Goal: Task Accomplishment & Management: Manage account settings

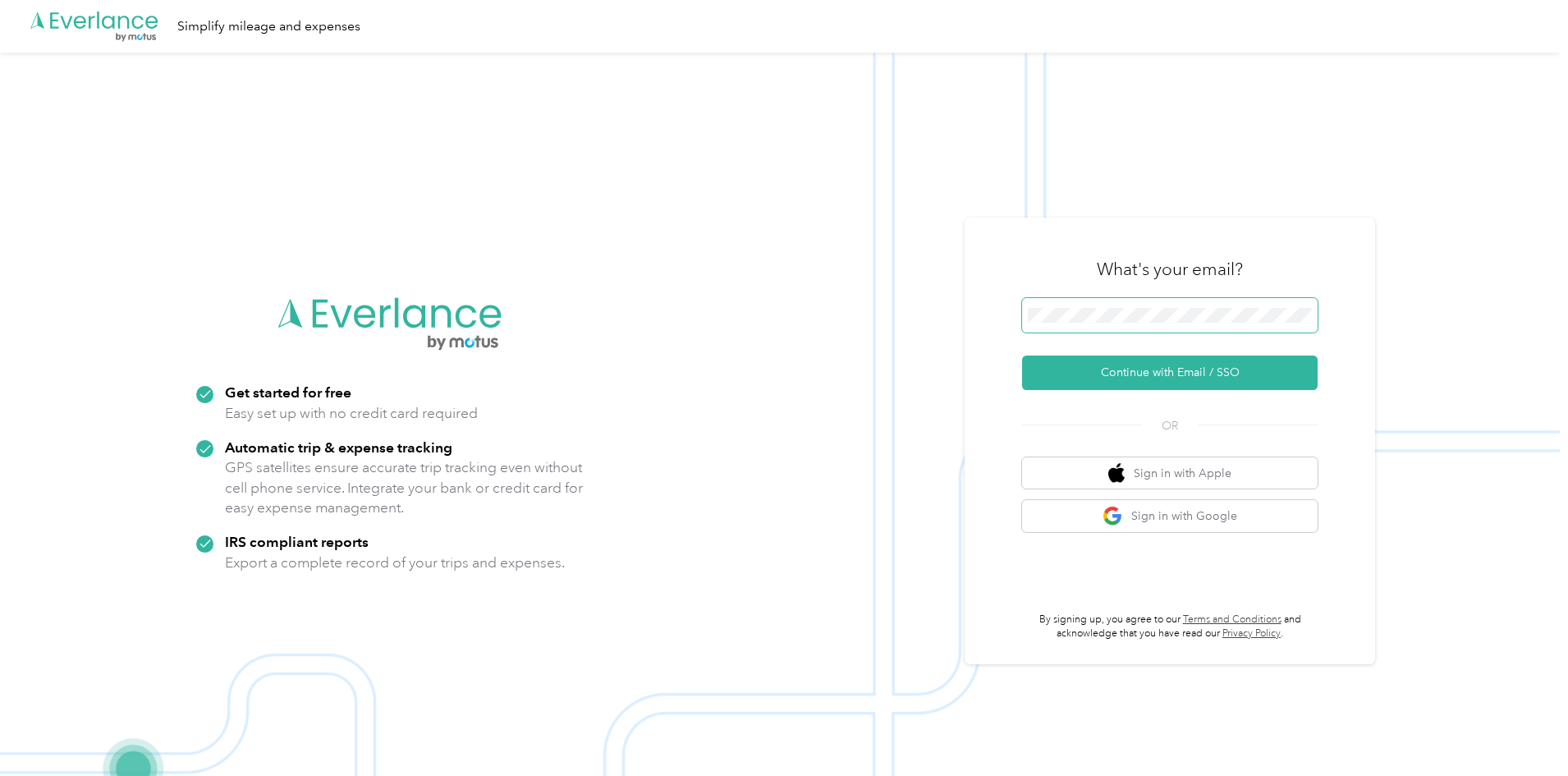
click at [1175, 327] on span at bounding box center [1170, 315] width 296 height 34
click at [1151, 367] on button "Continue with Email / SSO" at bounding box center [1170, 373] width 296 height 34
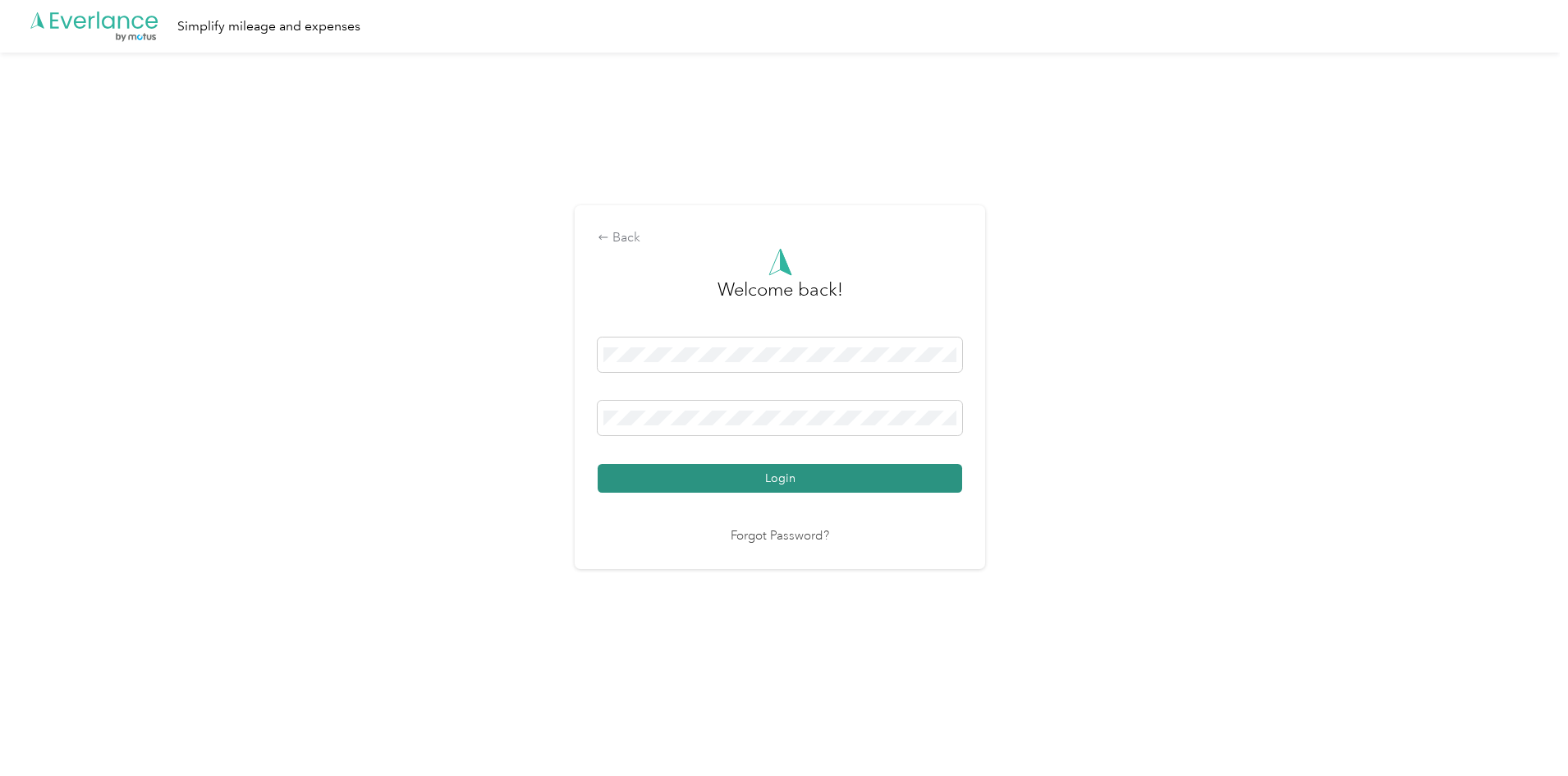
click at [691, 470] on button "Login" at bounding box center [780, 479] width 365 height 29
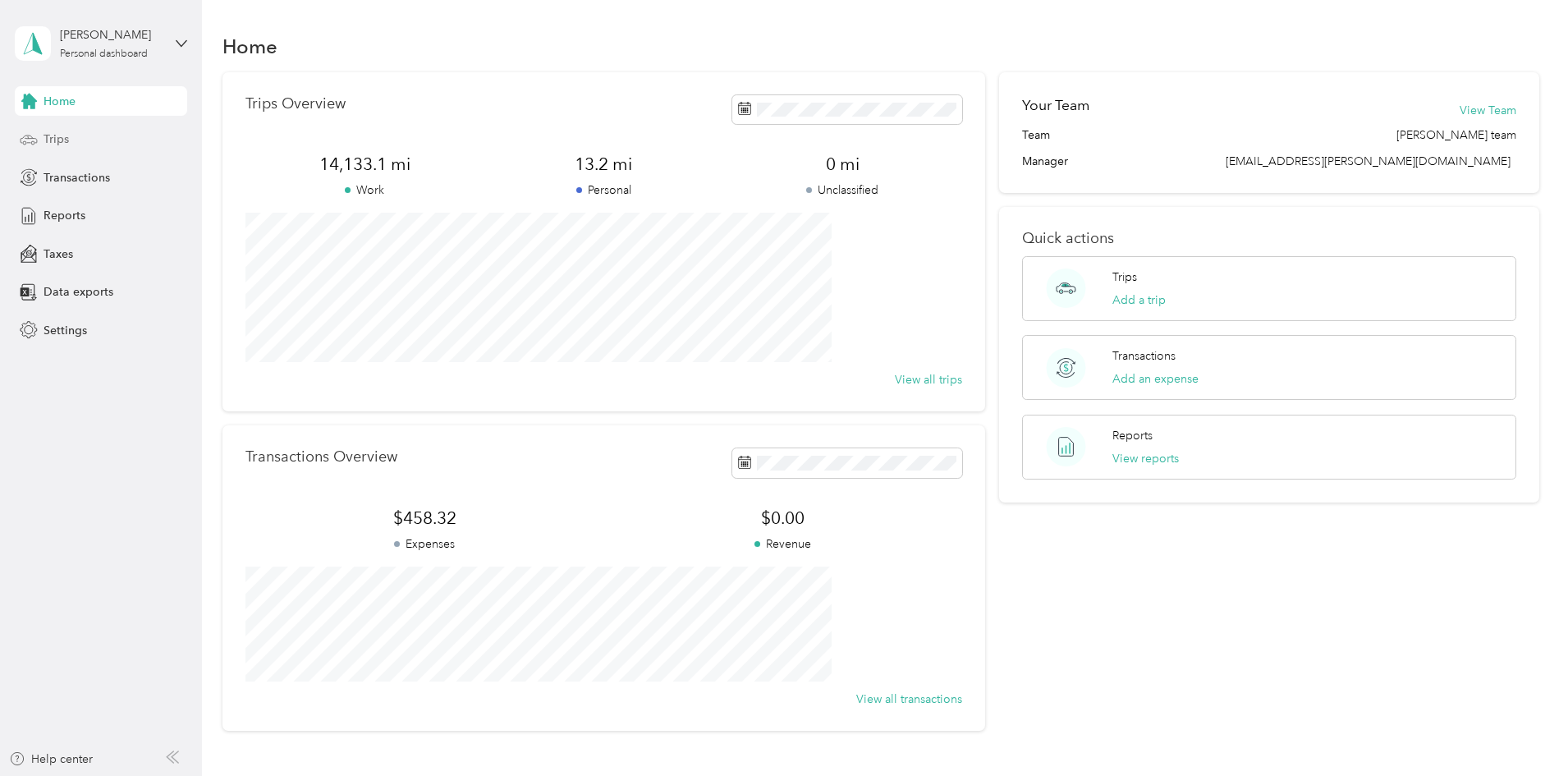
click at [44, 138] on span "Trips" at bounding box center [56, 139] width 25 height 17
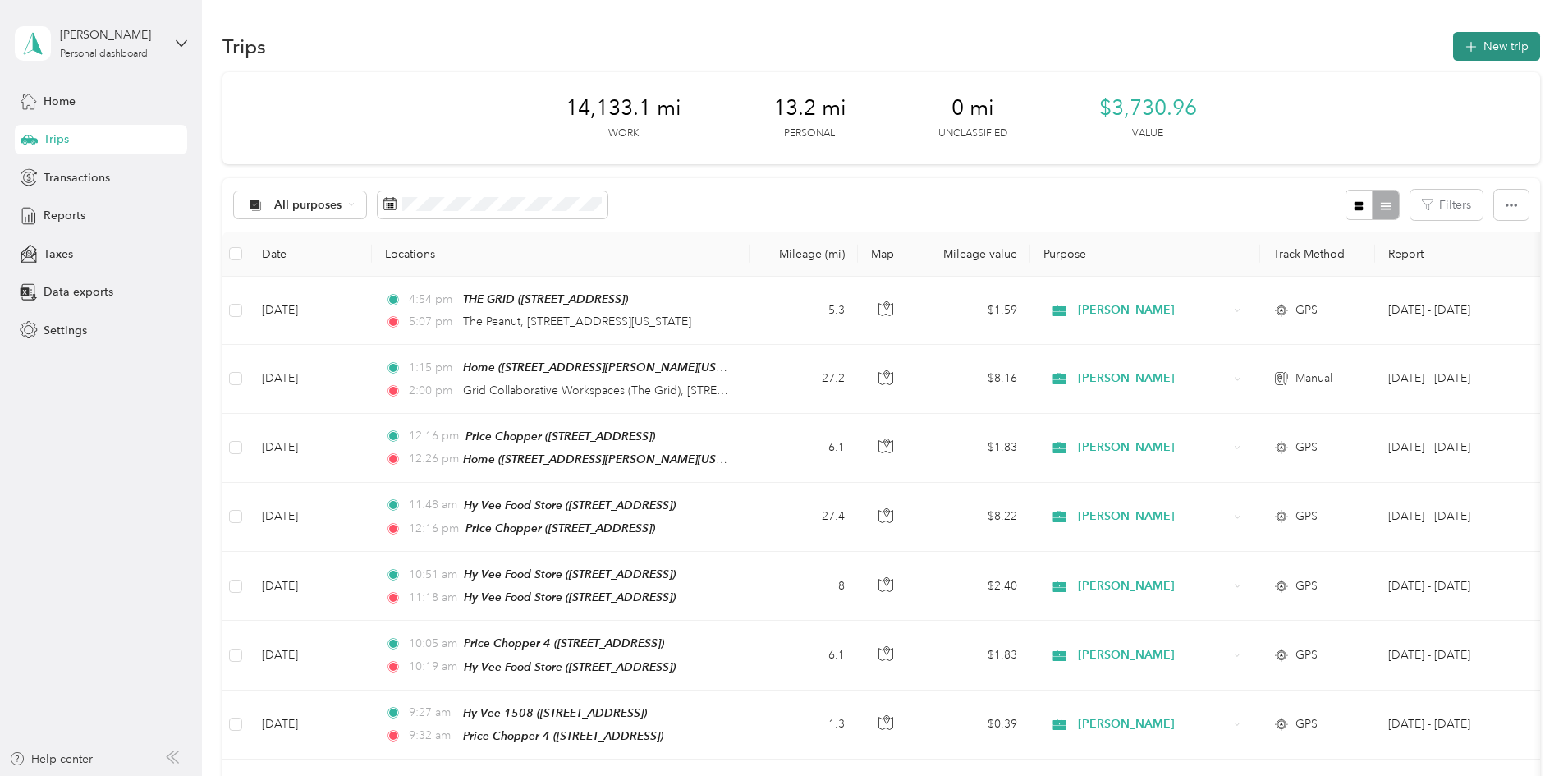
click at [1453, 46] on button "New trip" at bounding box center [1496, 47] width 87 height 29
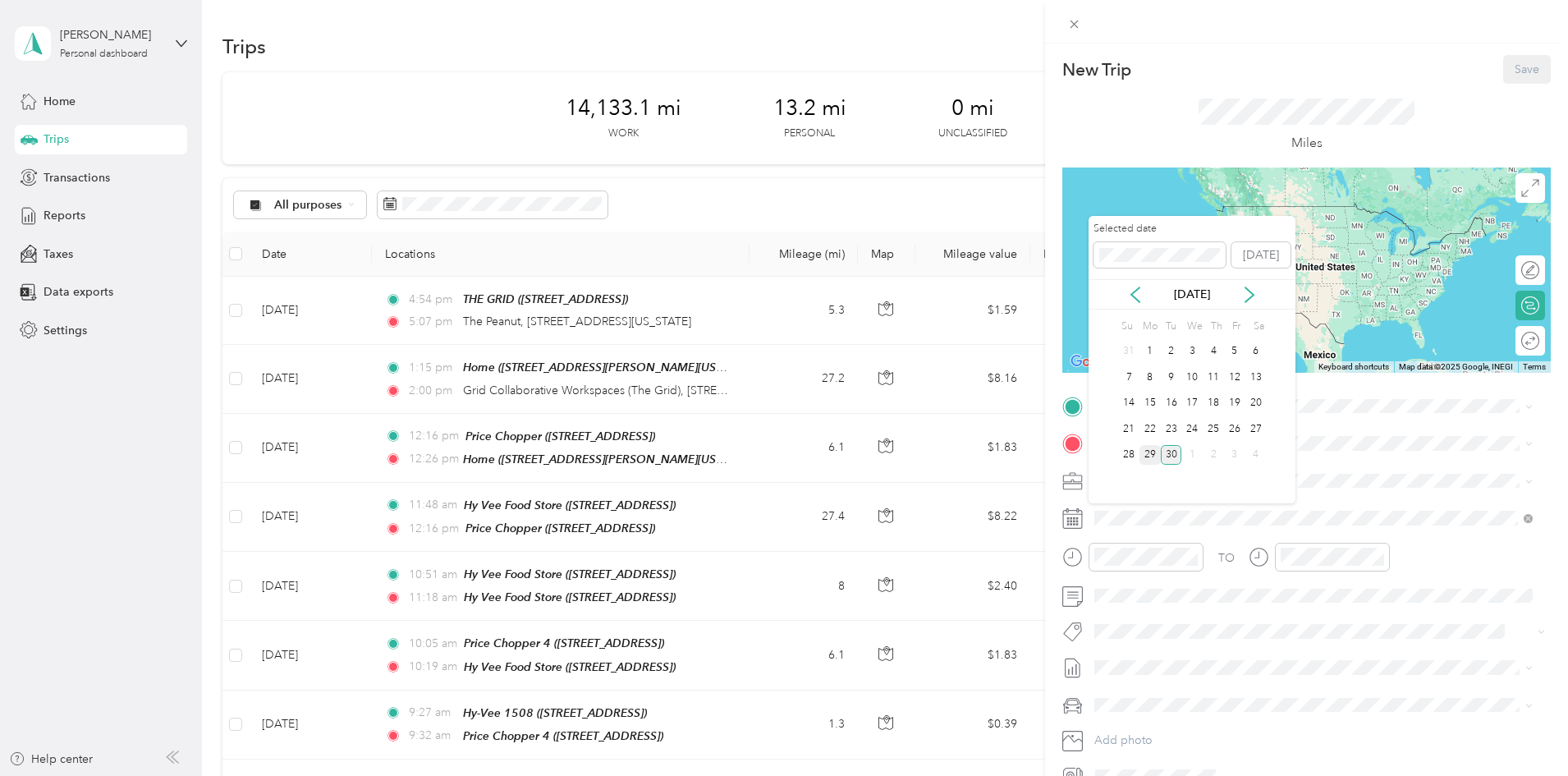
click at [1152, 455] on div "29" at bounding box center [1150, 455] width 22 height 21
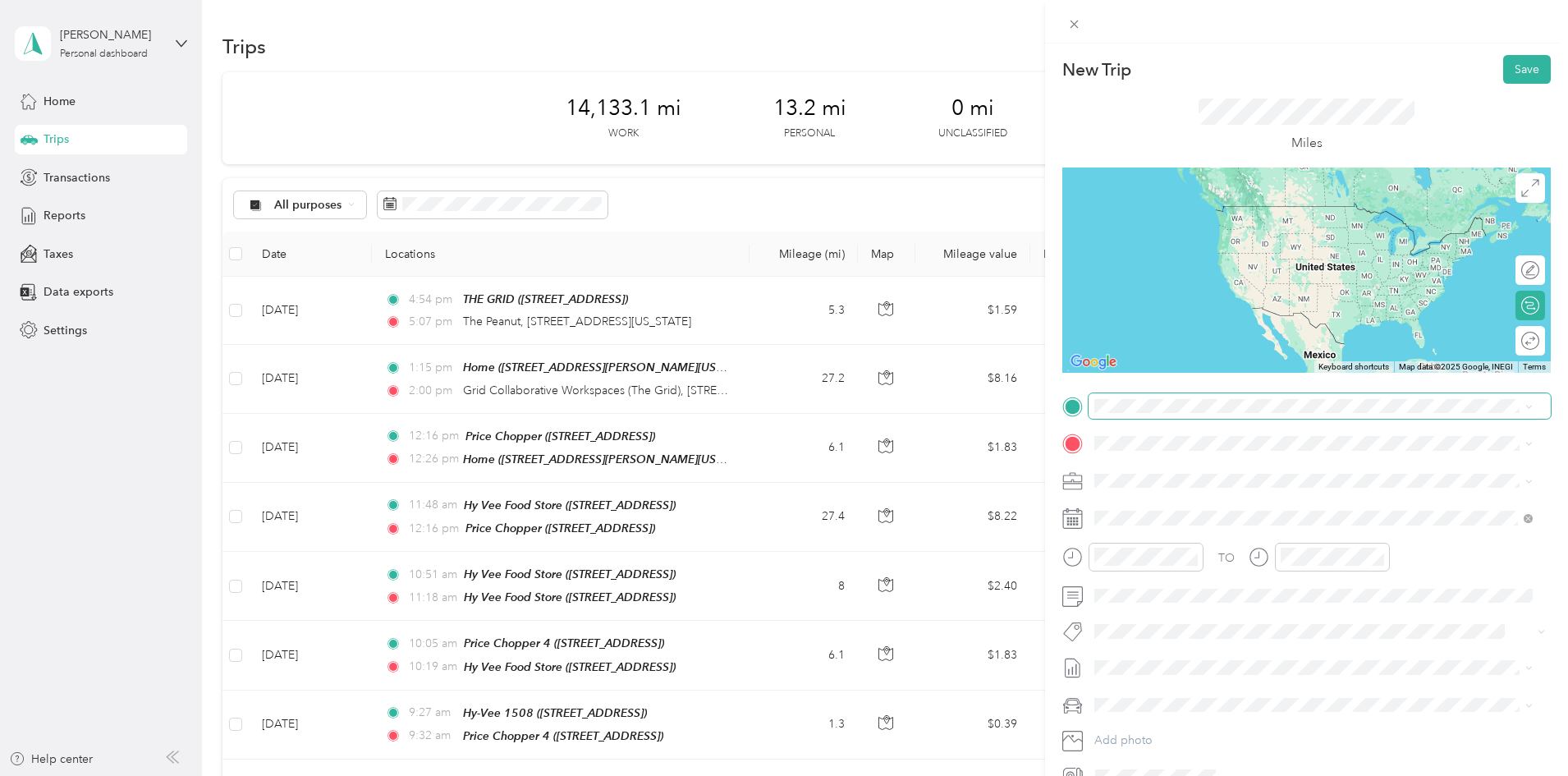
click at [1126, 412] on span at bounding box center [1320, 406] width 462 height 26
click at [1197, 548] on li "The PEANUT [STREET_ADDRESS][US_STATE]" at bounding box center [1314, 532] width 450 height 52
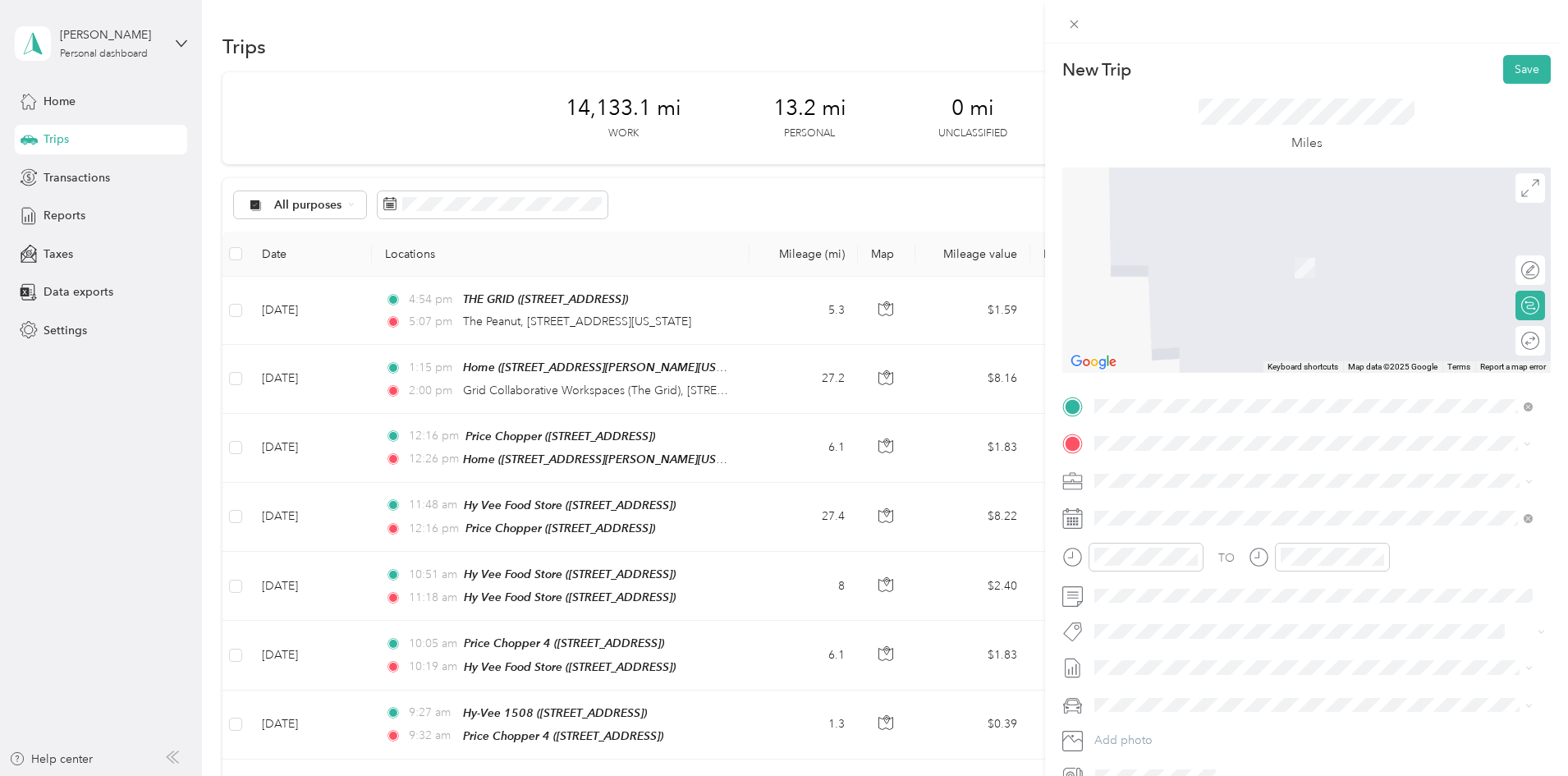
click at [1183, 521] on div "TEAM Price Chopper [STREET_ADDRESS]" at bounding box center [1192, 520] width 134 height 40
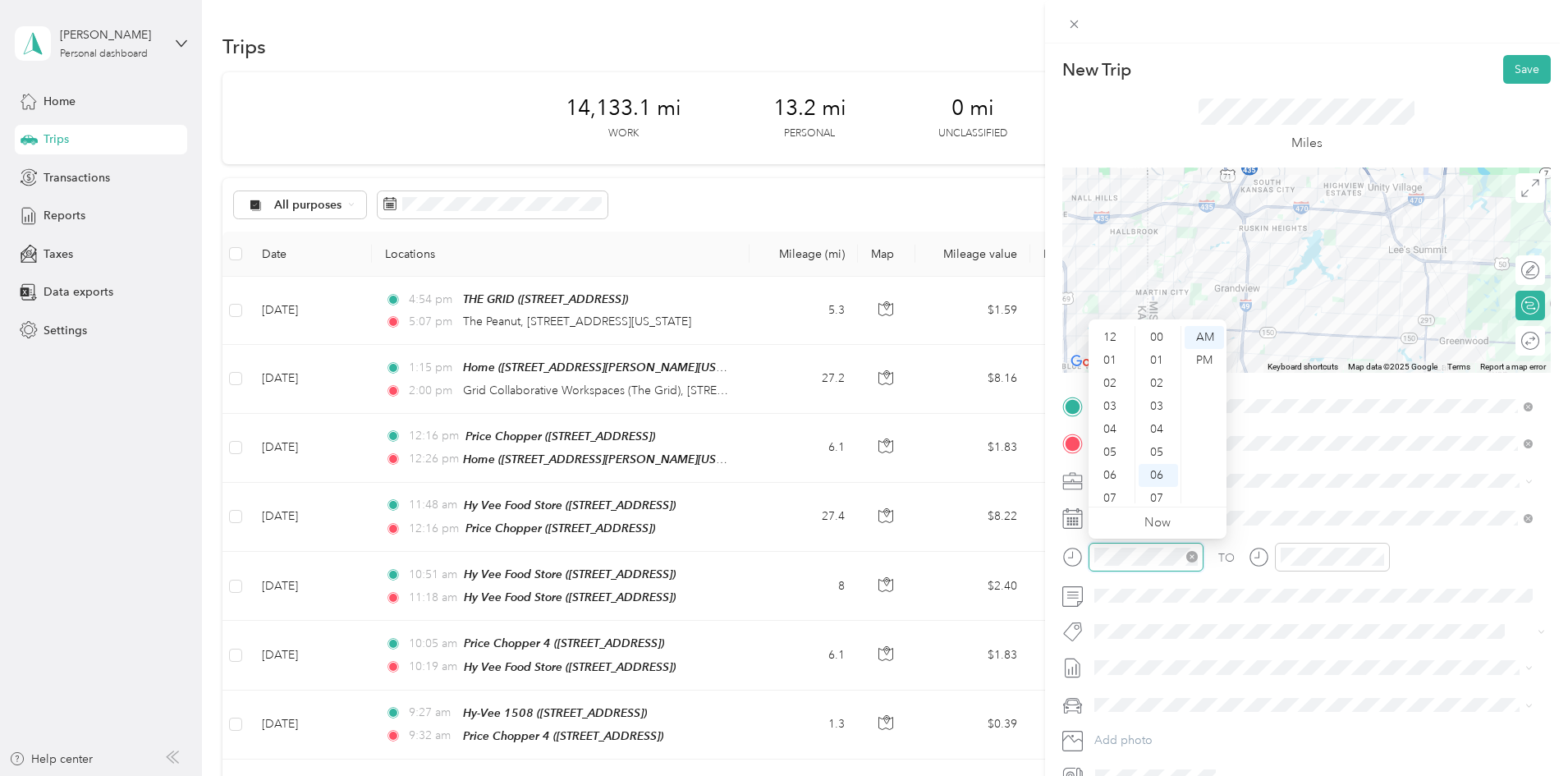
scroll to position [99, 0]
click at [1111, 400] on div "07" at bounding box center [1112, 400] width 39 height 23
click at [1108, 397] on div "07" at bounding box center [1112, 400] width 39 height 23
click at [1156, 474] on div "35" at bounding box center [1159, 471] width 39 height 23
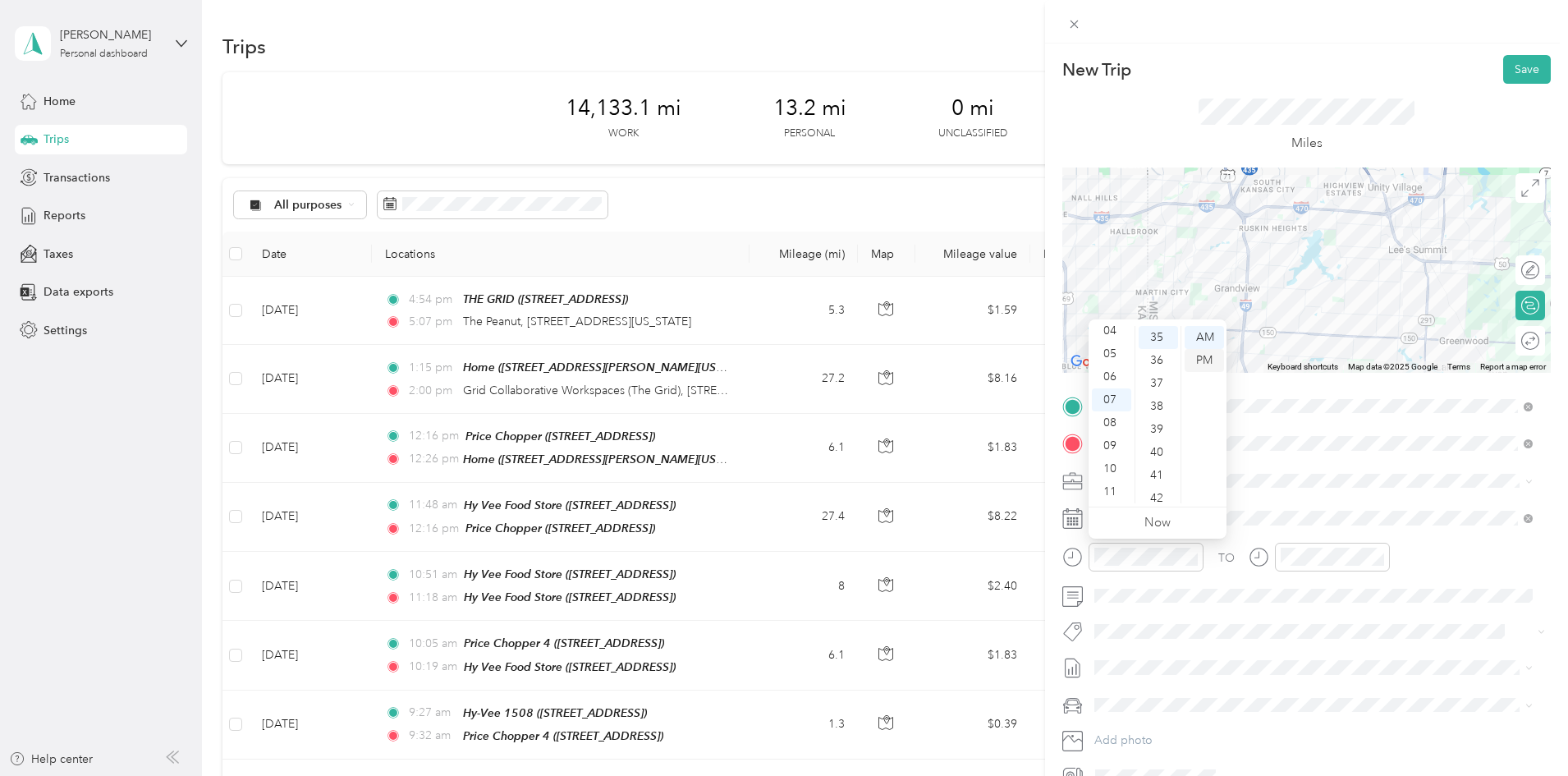
click at [1203, 365] on div "PM" at bounding box center [1204, 360] width 39 height 23
click at [1393, 352] on div "PM" at bounding box center [1391, 360] width 39 height 23
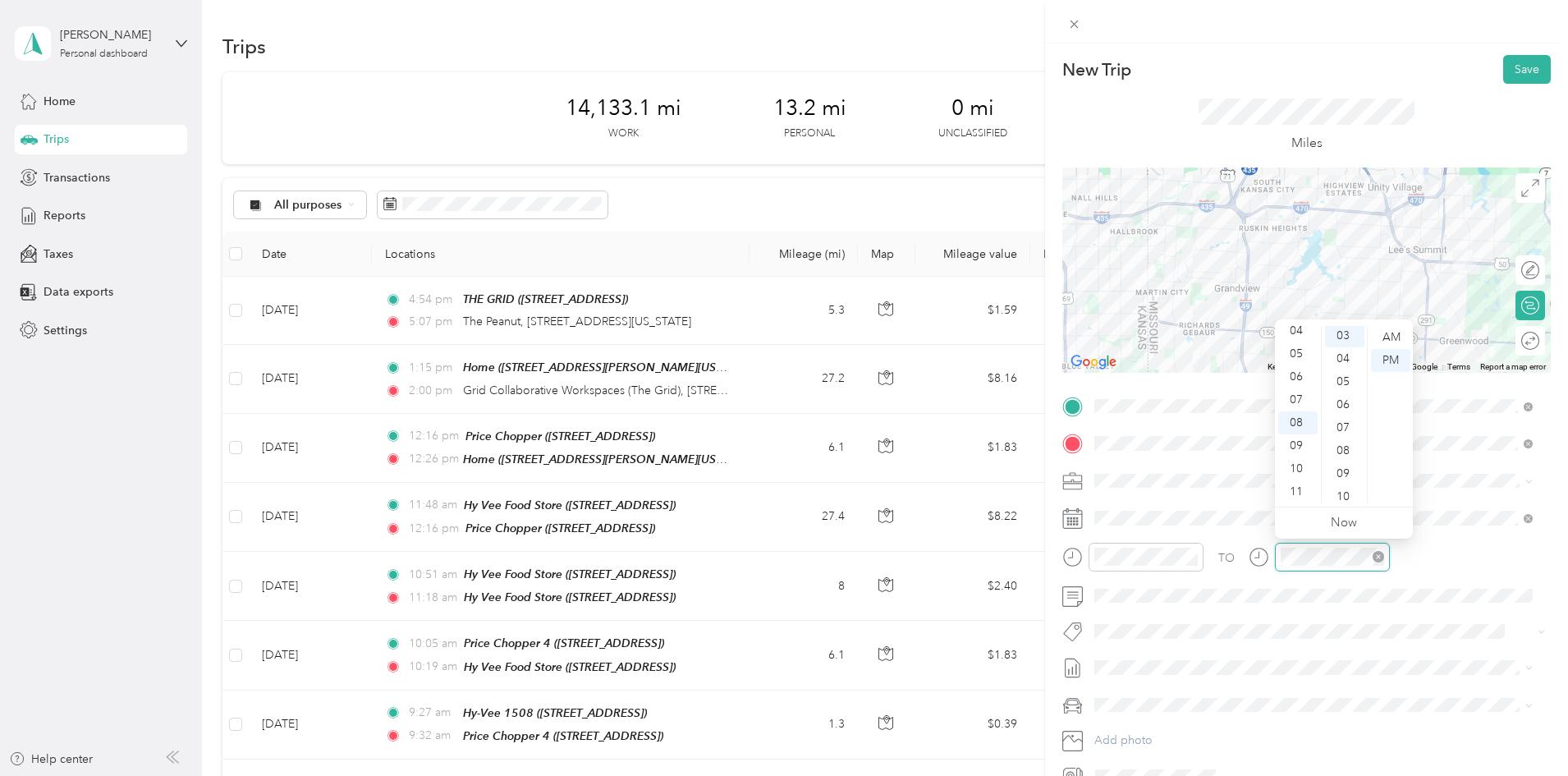
scroll to position [69, 0]
click at [1450, 584] on span at bounding box center [1320, 596] width 462 height 26
click at [1513, 68] on button "Save" at bounding box center [1527, 69] width 47 height 29
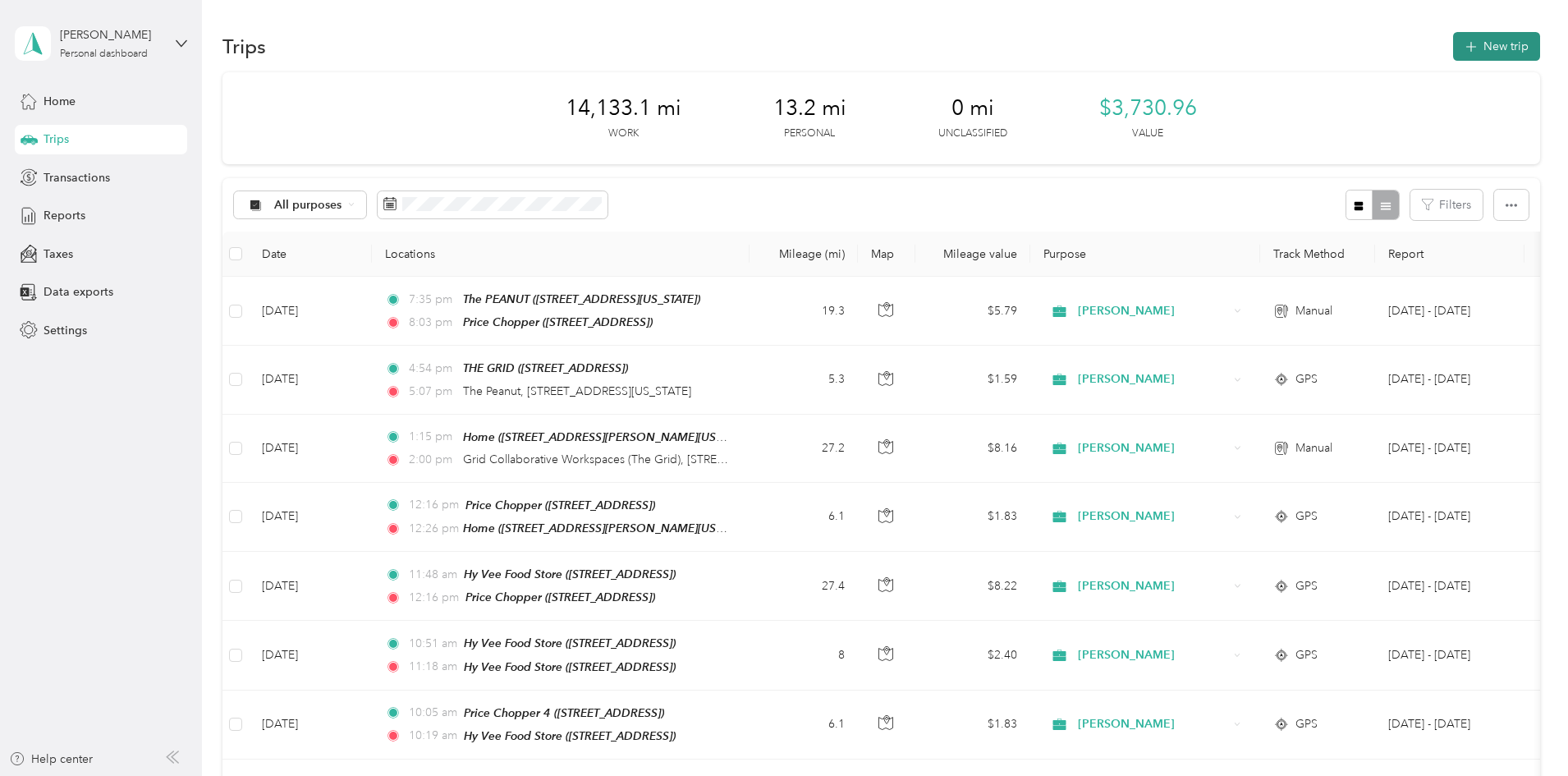
click at [1453, 51] on button "New trip" at bounding box center [1496, 47] width 87 height 29
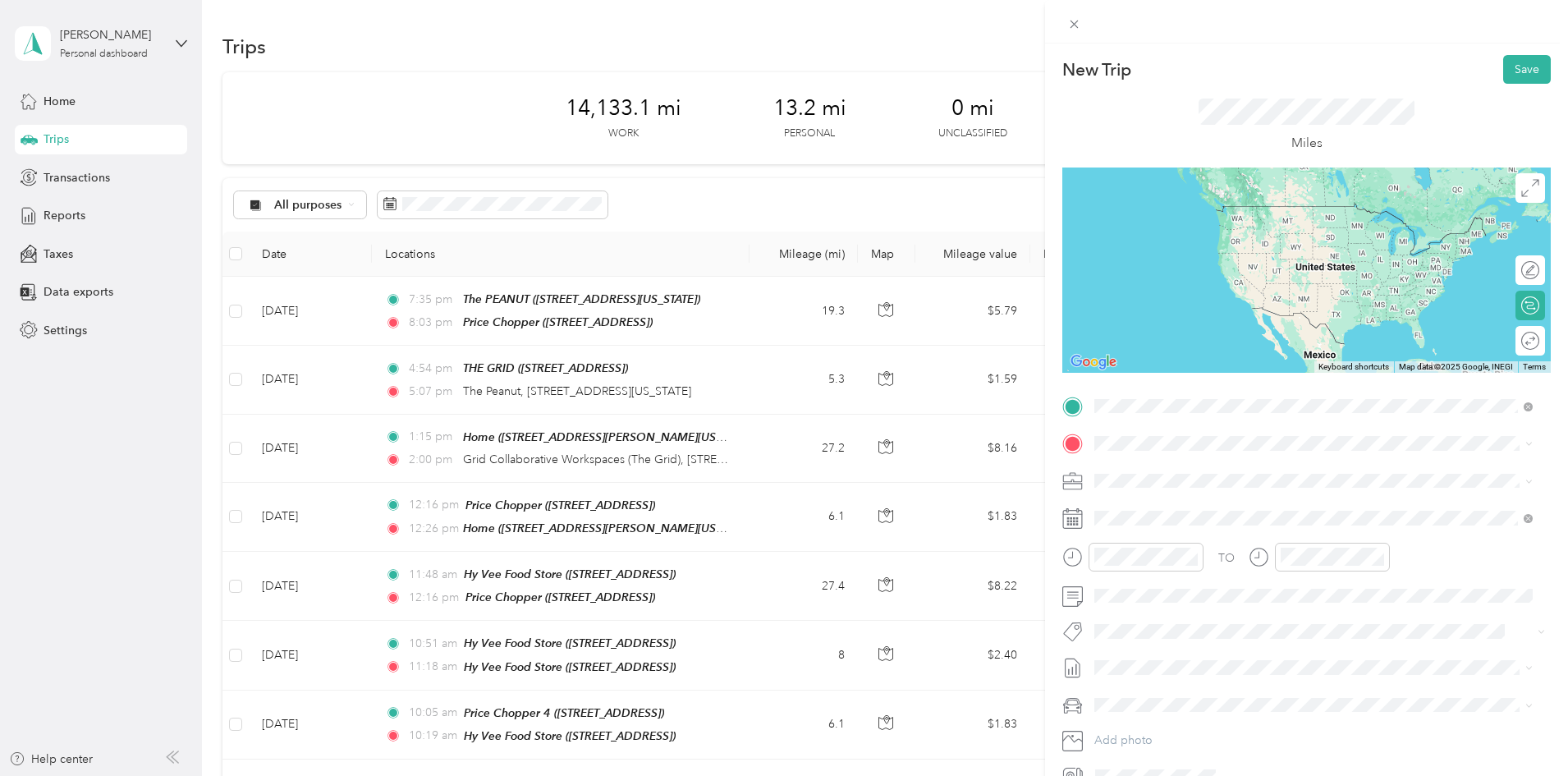
click at [1220, 494] on span "[STREET_ADDRESS]" at bounding box center [1177, 496] width 104 height 14
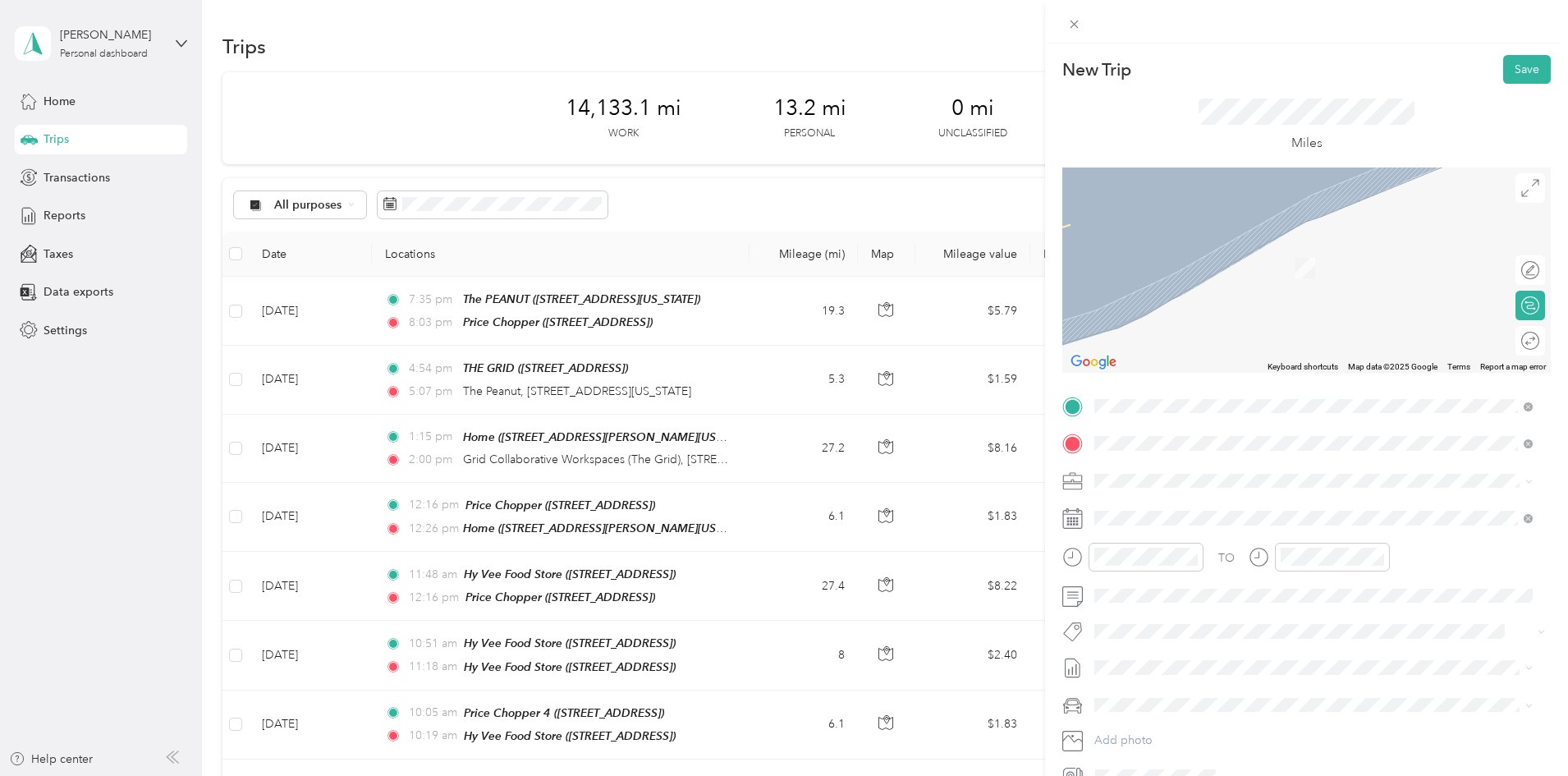
click at [1150, 639] on span "[STREET_ADDRESS][PERSON_NAME][US_STATE]" at bounding box center [1253, 642] width 255 height 14
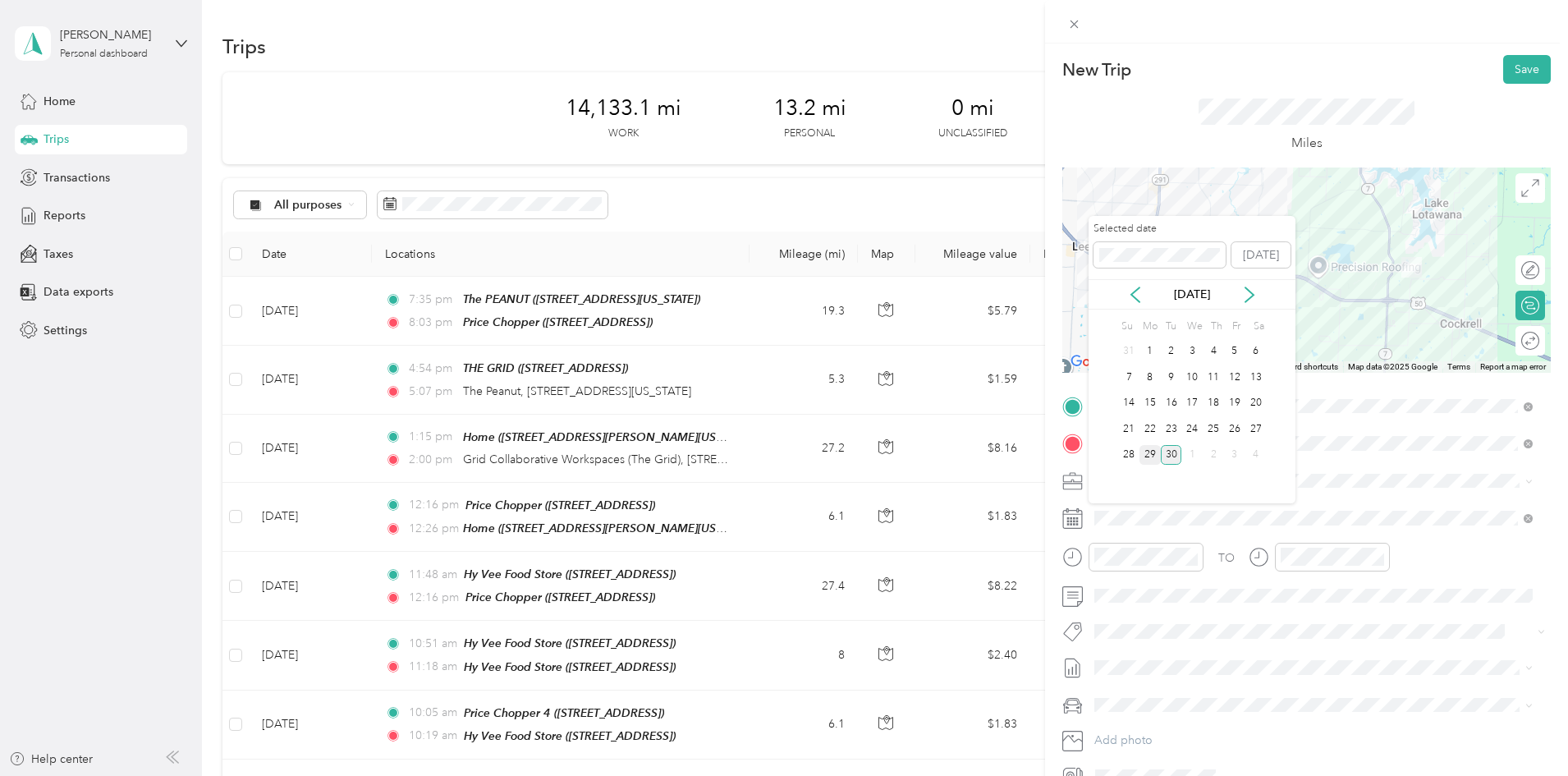
click at [1149, 454] on div "29" at bounding box center [1150, 455] width 22 height 21
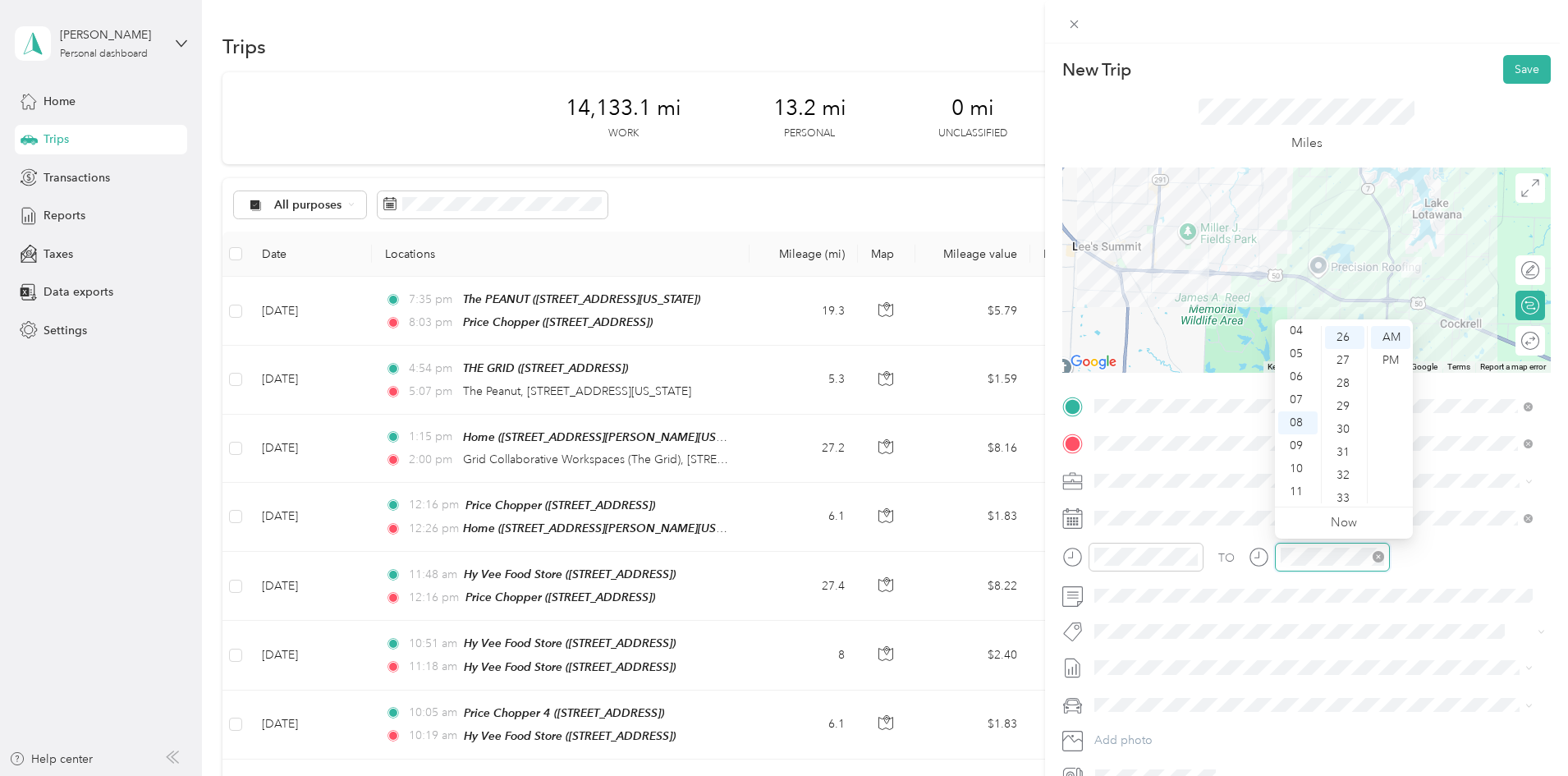
scroll to position [598, 0]
click at [1389, 364] on div "PM" at bounding box center [1391, 360] width 39 height 23
click at [1540, 591] on form "New Trip Save This trip cannot be edited because it is either under review, app…" at bounding box center [1306, 422] width 523 height 735
click at [1514, 64] on button "Save" at bounding box center [1527, 69] width 47 height 29
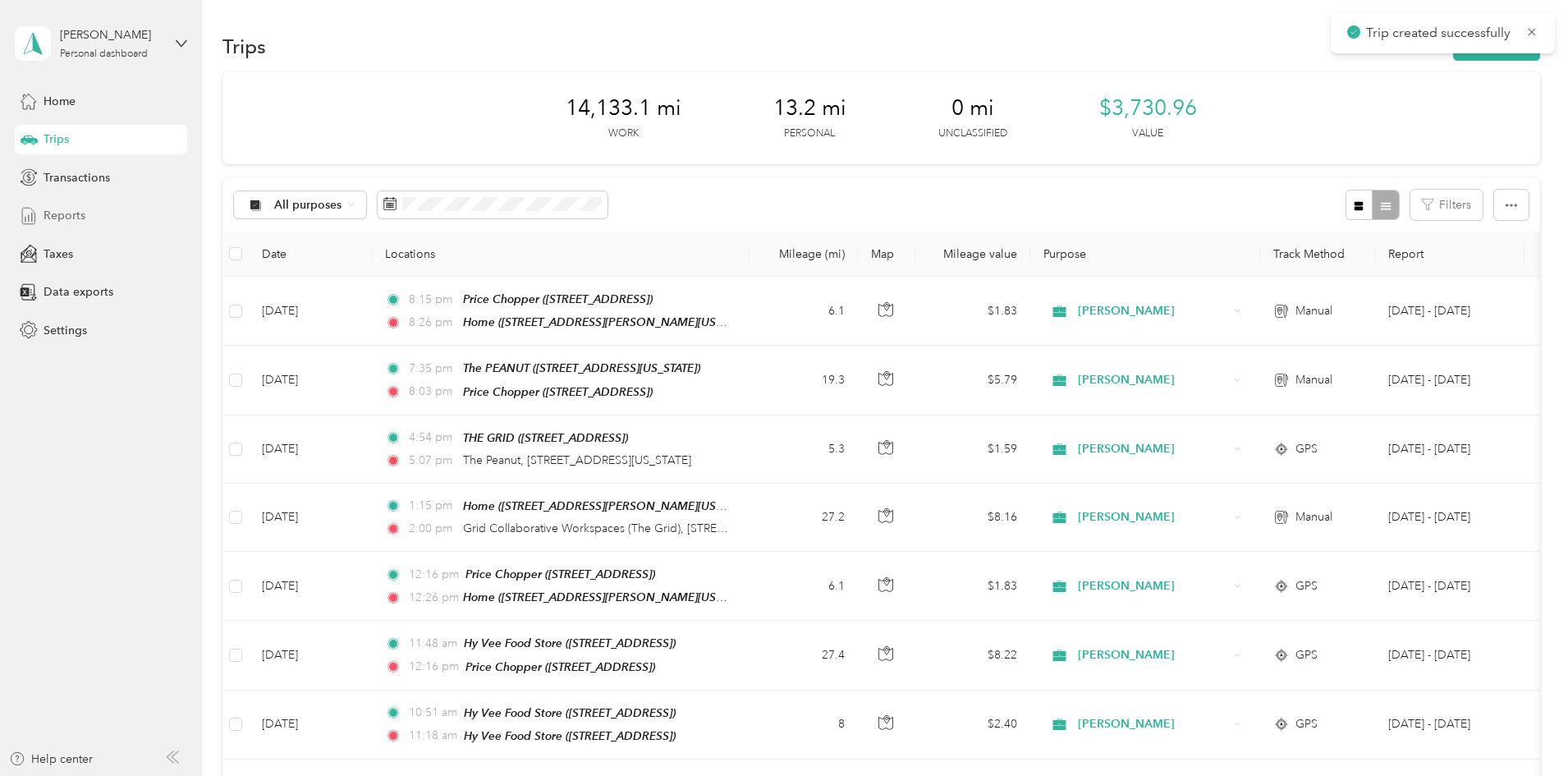
click at [67, 217] on span "Reports" at bounding box center [65, 215] width 42 height 17
